Goal: Task Accomplishment & Management: Complete application form

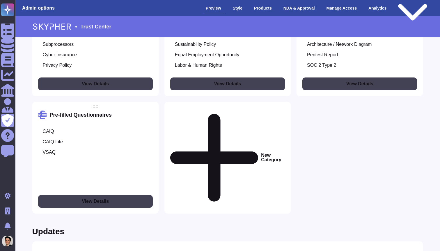
scroll to position [608, 0]
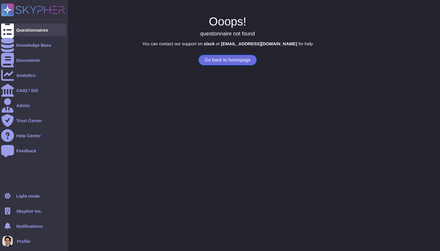
click at [5, 33] on div at bounding box center [7, 30] width 13 height 13
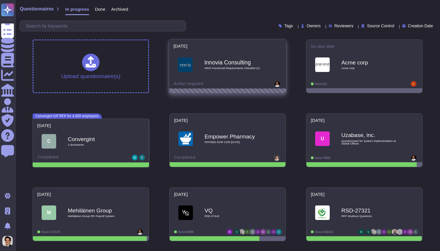
click at [249, 68] on span "HRIS Functional Requirements Checklist (1)" at bounding box center [233, 68] width 59 height 3
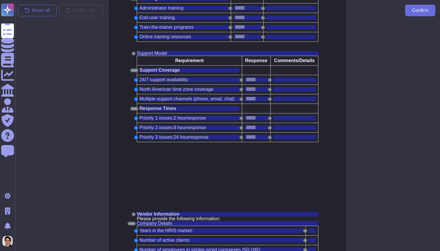
scroll to position [2661, 0]
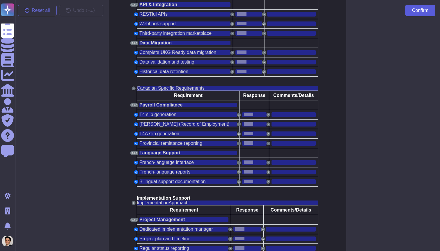
click at [420, 9] on span "Confirm" at bounding box center [420, 10] width 16 height 5
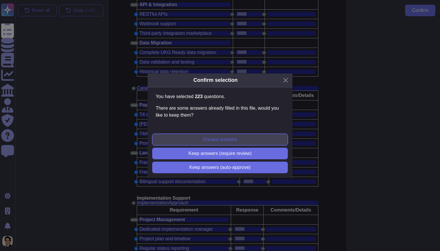
click at [272, 140] on button "Discard answers" at bounding box center [219, 140] width 135 height 12
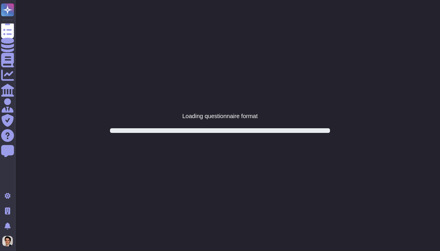
scroll to position [0, 0]
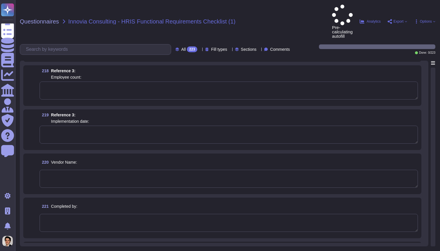
scroll to position [12325, 0]
click at [84, 128] on textarea at bounding box center [229, 137] width 378 height 18
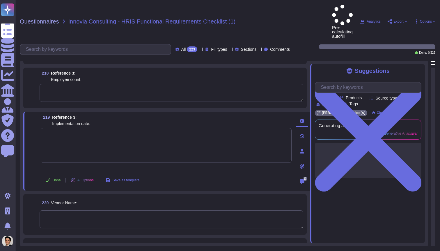
scroll to position [0, 0]
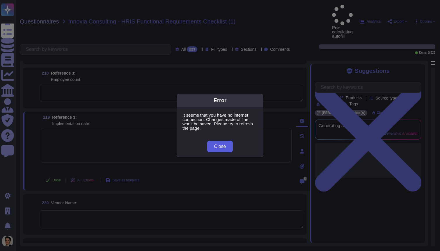
click at [225, 143] on button "Close" at bounding box center [220, 147] width 26 height 12
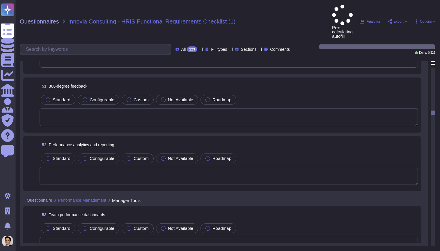
scroll to position [2900, 0]
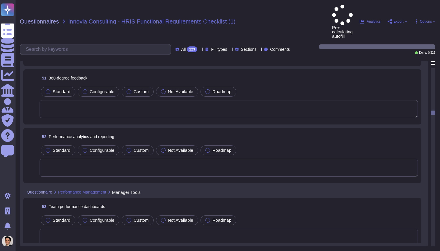
drag, startPoint x: 434, startPoint y: 94, endPoint x: 432, endPoint y: 249, distance: 155.0
click at [432, 249] on div "Questionnaires Innovia Consulting - HRIS Functional Requirements Checklist (1) …" at bounding box center [227, 125] width 424 height 251
click at [322, 229] on textarea at bounding box center [229, 238] width 378 height 18
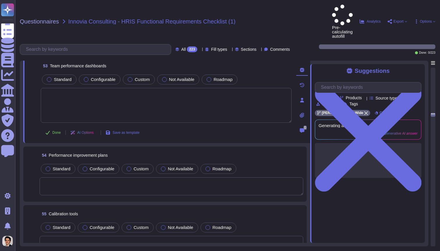
scroll to position [3095, 0]
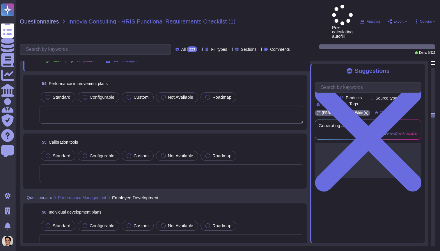
drag, startPoint x: 433, startPoint y: 95, endPoint x: 435, endPoint y: 250, distance: 155.0
click at [435, 251] on div "Questionnaires Innovia Consulting - HRIS Functional Requirements Checklist (1) …" at bounding box center [227, 125] width 424 height 251
click at [435, 240] on div at bounding box center [432, 157] width 5 height 179
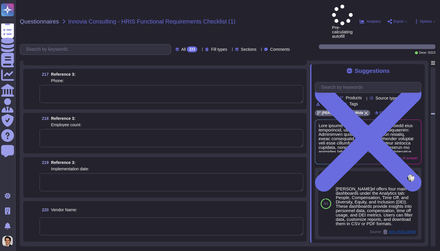
scroll to position [12360, 0]
click at [152, 127] on textarea at bounding box center [171, 136] width 263 height 18
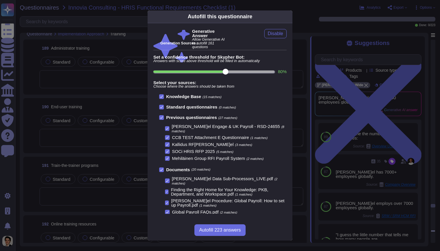
scroll to position [10935, 0]
